Goal: Task Accomplishment & Management: Use online tool/utility

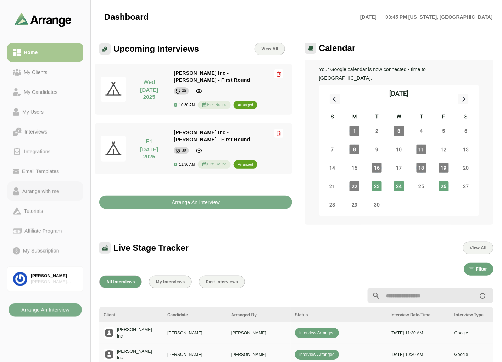
click at [46, 190] on div "Arrange with me" at bounding box center [41, 191] width 43 height 9
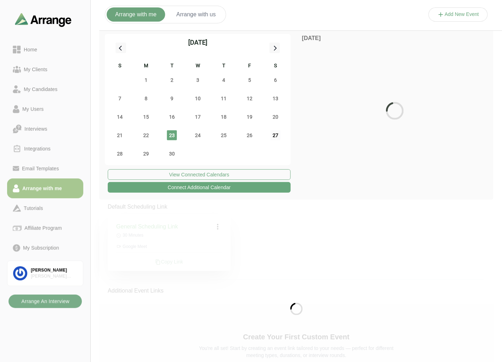
click at [275, 137] on span "27" at bounding box center [276, 136] width 10 height 10
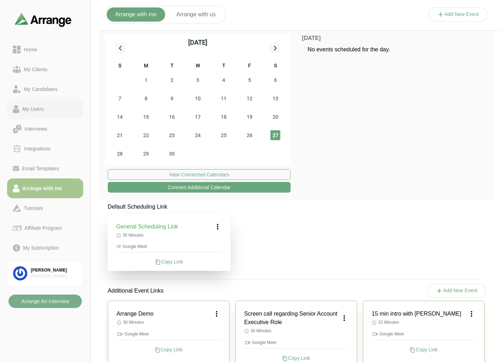
click at [39, 109] on div "My Users" at bounding box center [33, 109] width 27 height 9
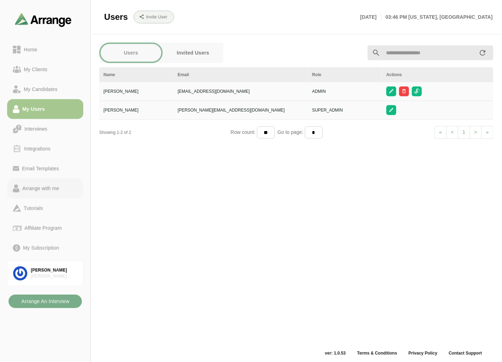
click at [54, 187] on div "Arrange with me" at bounding box center [41, 188] width 43 height 9
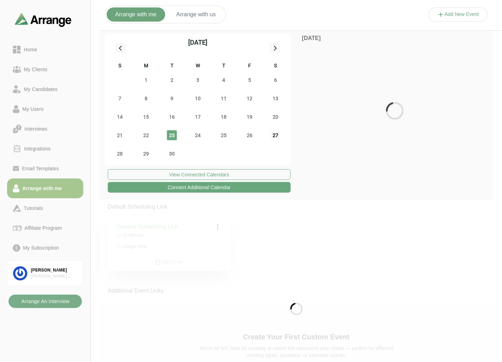
click at [278, 135] on span "27" at bounding box center [276, 136] width 10 height 10
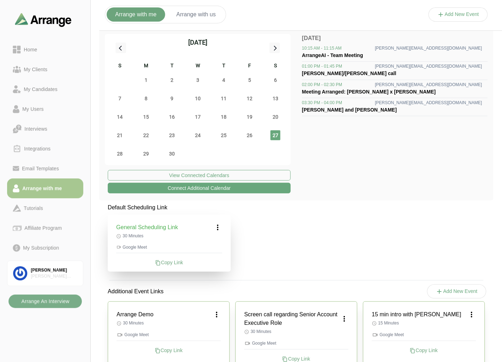
click at [273, 130] on div "27" at bounding box center [276, 135] width 26 height 18
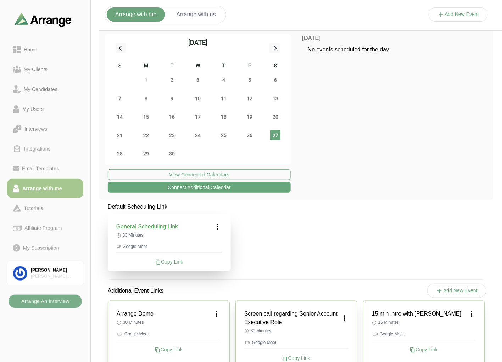
click at [194, 185] on button "Connect Additional Calendar" at bounding box center [199, 187] width 183 height 11
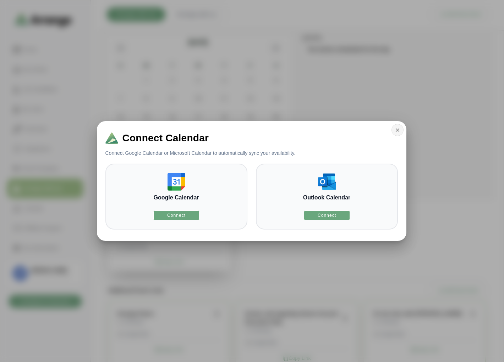
click at [394, 133] on icon "button" at bounding box center [397, 130] width 6 height 6
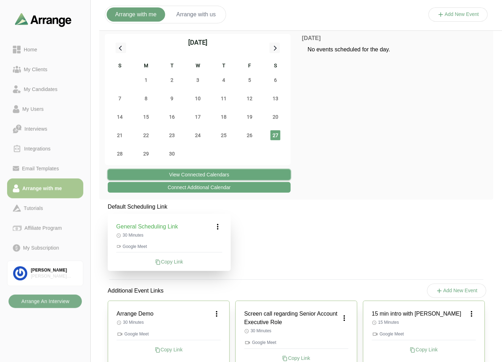
click at [218, 175] on button "View Connected Calendars" at bounding box center [199, 175] width 183 height 11
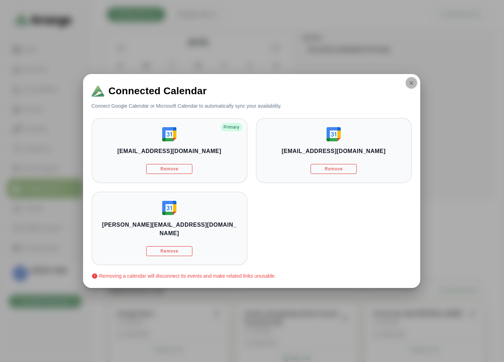
click at [408, 86] on icon "button" at bounding box center [411, 83] width 6 height 6
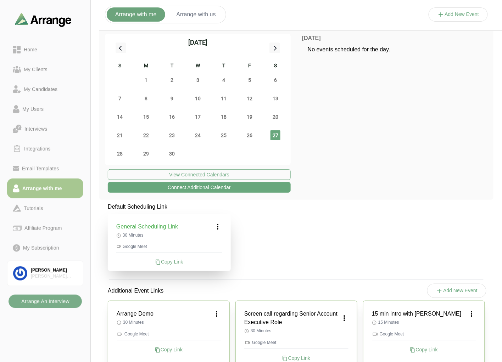
click at [199, 18] on button "Arrange with us" at bounding box center [196, 14] width 56 height 14
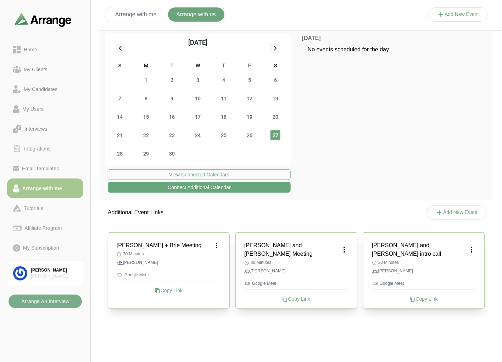
click at [468, 8] on button "Add New Event" at bounding box center [459, 14] width 60 height 14
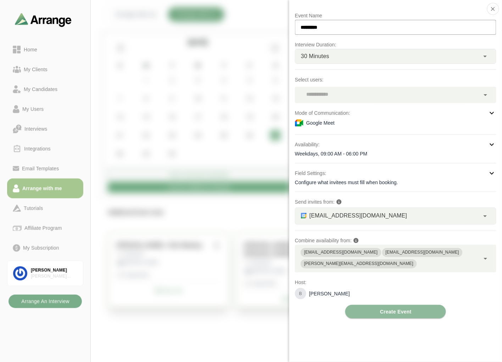
click at [331, 93] on div at bounding box center [387, 95] width 185 height 16
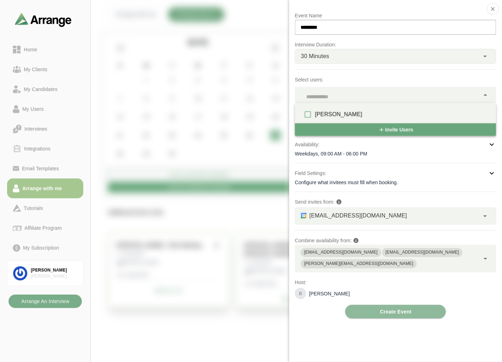
click at [355, 79] on p "Select users:" at bounding box center [395, 80] width 201 height 9
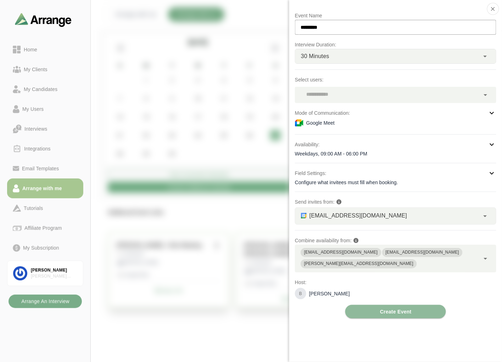
click at [334, 154] on div "Weekdays, 09:00 AM - 06:00 PM" at bounding box center [395, 153] width 201 height 7
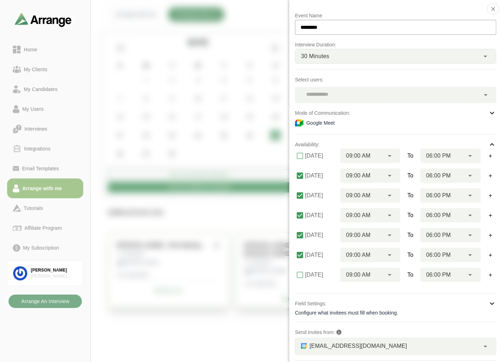
click at [356, 129] on div "Event Name ********* Interview Duration: 30 Minutes ** Select users: Mode of Co…" at bounding box center [395, 230] width 201 height 438
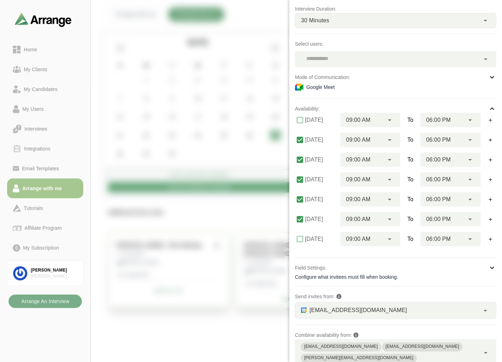
scroll to position [81, 0]
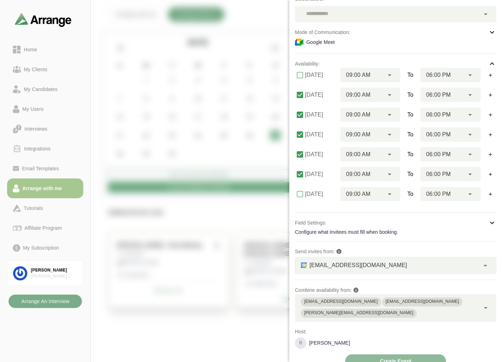
click at [367, 263] on div "bgabay88@gmail.com *" at bounding box center [387, 266] width 184 height 16
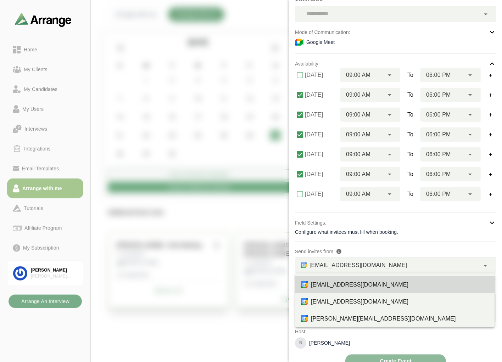
click at [406, 244] on div "Event Name ********* Interview Duration: 30 Minutes ** Select users: Mode of Co…" at bounding box center [395, 149] width 201 height 438
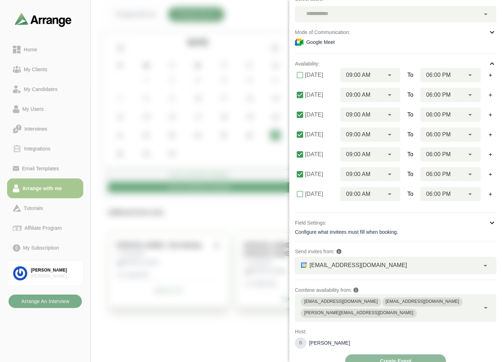
click at [403, 301] on span "briangabay@gmail.com" at bounding box center [422, 302] width 81 height 9
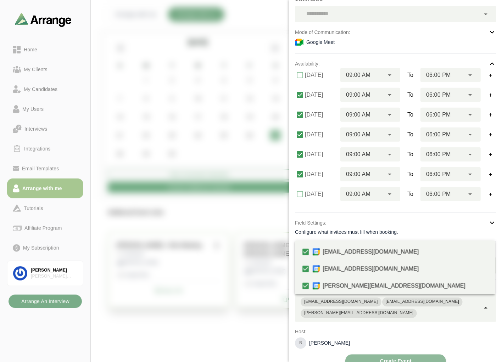
click at [392, 328] on p "Host:" at bounding box center [395, 332] width 201 height 9
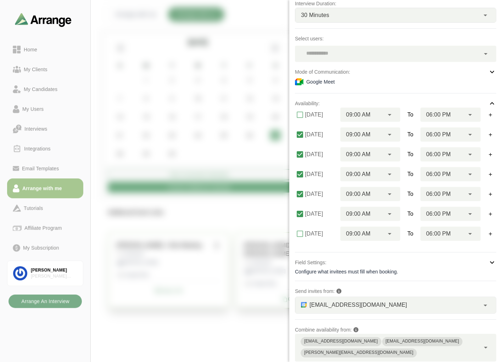
scroll to position [0, 0]
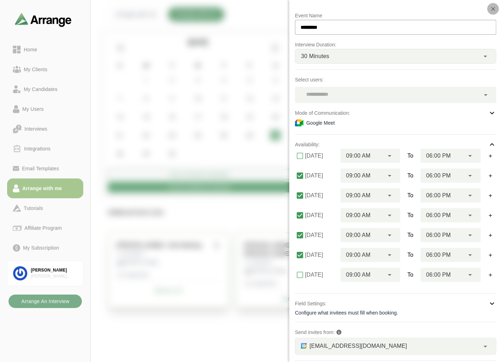
click at [490, 9] on icon "button" at bounding box center [493, 9] width 6 height 6
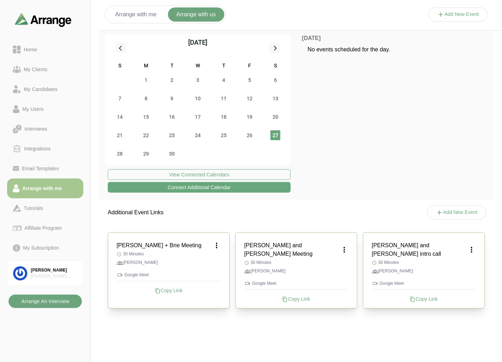
click at [38, 301] on b "Arrange An Interview" at bounding box center [45, 301] width 49 height 13
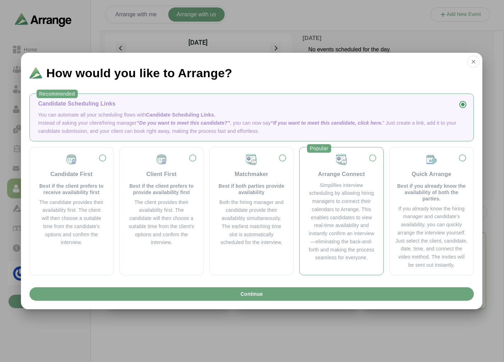
click at [321, 192] on div "Simplifies interview scheduling by allowing hiring managers to connect their ca…" at bounding box center [341, 222] width 67 height 81
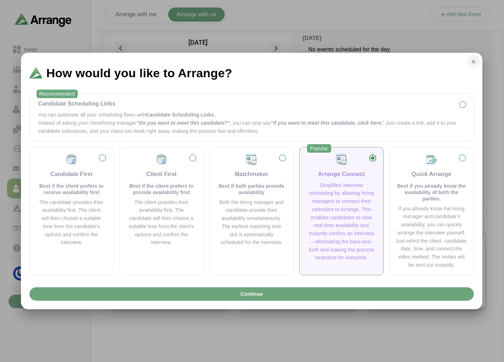
click at [473, 61] on icon "button" at bounding box center [473, 62] width 6 height 6
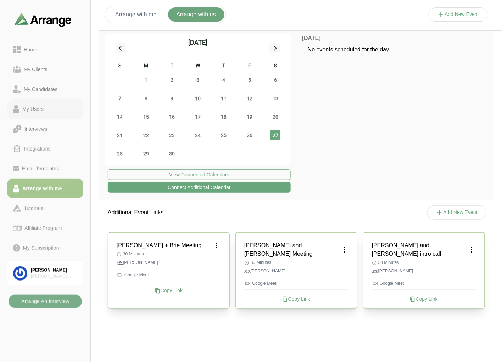
click at [40, 104] on link "My Users" at bounding box center [45, 109] width 76 height 20
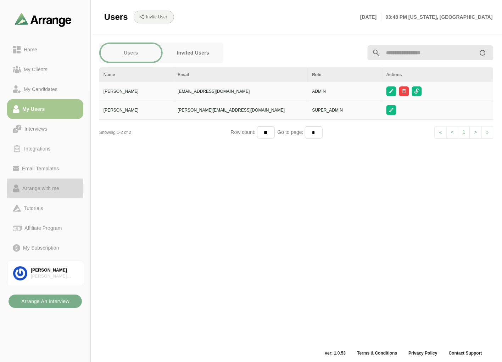
click at [47, 190] on div "Arrange with me" at bounding box center [41, 188] width 43 height 9
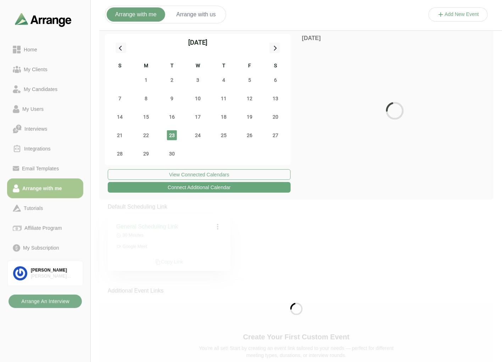
click at [195, 19] on button "Arrange with us" at bounding box center [196, 14] width 56 height 14
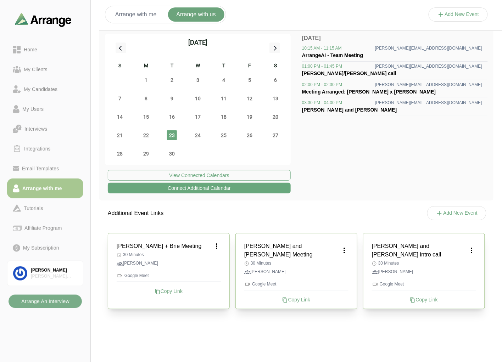
click at [283, 130] on div "27" at bounding box center [276, 135] width 26 height 18
click at [275, 134] on span "27" at bounding box center [276, 136] width 10 height 10
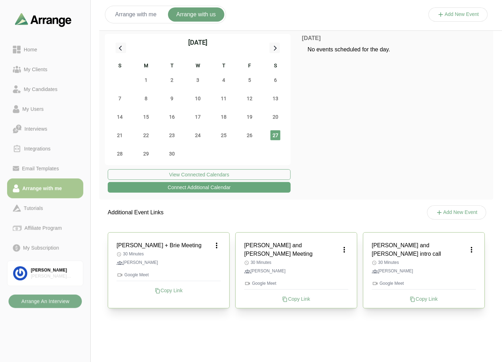
click at [217, 244] on icon at bounding box center [216, 246] width 9 height 9
click at [219, 264] on div "Edit" at bounding box center [210, 265] width 33 height 13
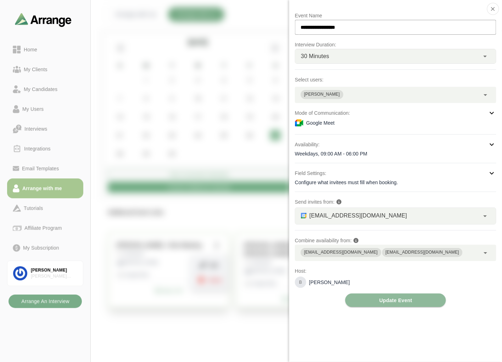
click at [341, 154] on div "Weekdays, 09:00 AM - 06:00 PM" at bounding box center [395, 153] width 201 height 7
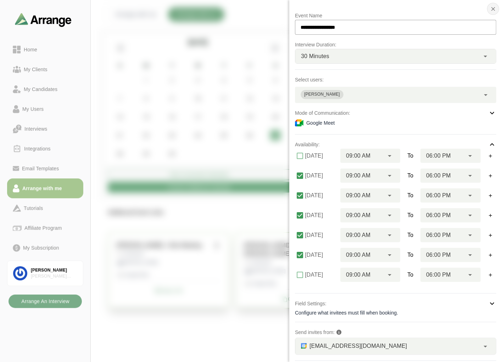
click at [494, 9] on icon "button" at bounding box center [493, 9] width 6 height 6
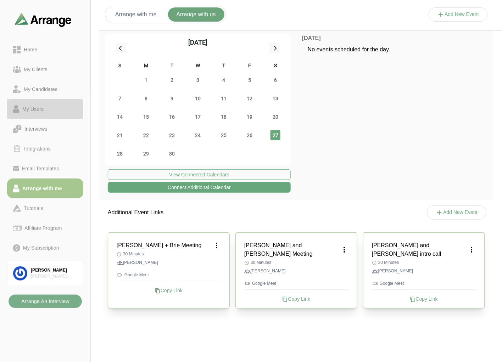
click at [41, 105] on div "My Users" at bounding box center [33, 109] width 27 height 9
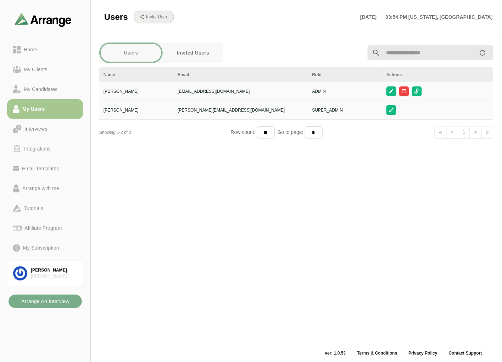
click at [150, 17] on b "Invite User" at bounding box center [157, 17] width 22 height 5
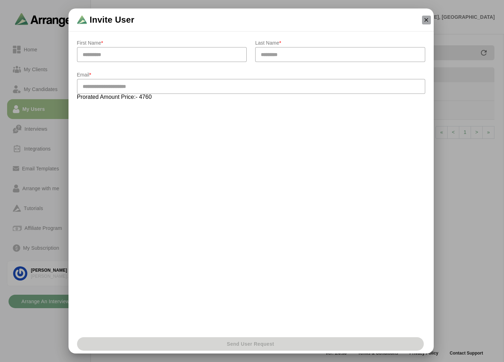
click at [427, 18] on icon "button" at bounding box center [426, 20] width 6 height 6
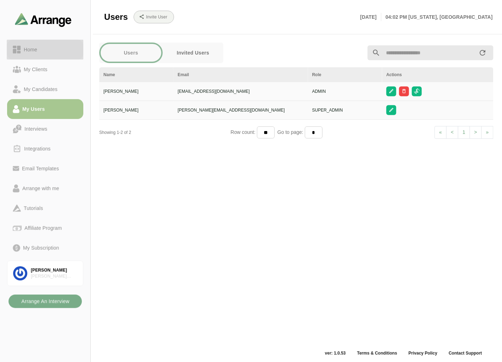
click at [56, 48] on div "Home" at bounding box center [45, 49] width 65 height 9
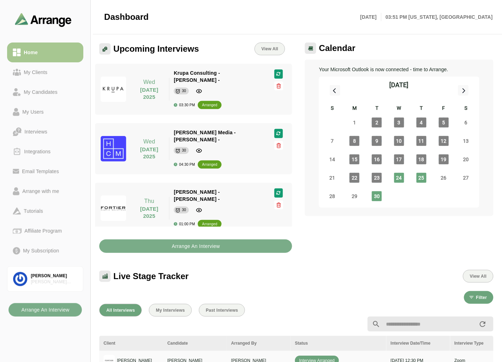
click at [339, 27] on div "Dashboard Tue 23rd September, 2025 03:51 PM New york, America" at bounding box center [298, 17] width 389 height 34
click at [29, 75] on div "My Clients" at bounding box center [35, 72] width 29 height 9
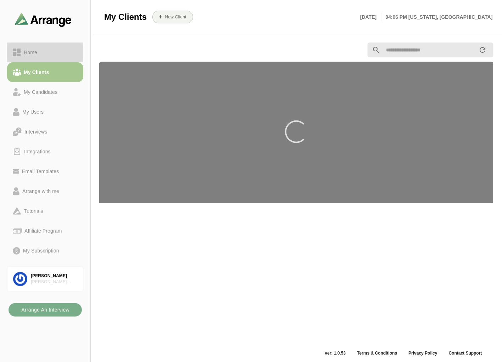
click at [42, 53] on div "Home" at bounding box center [45, 52] width 65 height 9
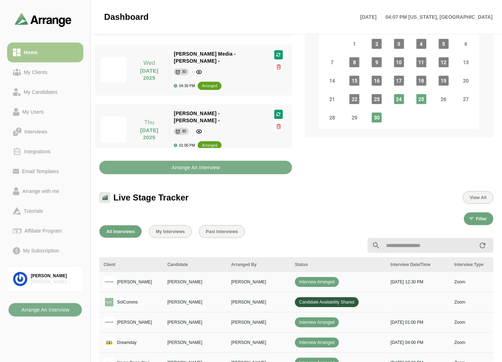
scroll to position [246, 0]
